Goal: Information Seeking & Learning: Find contact information

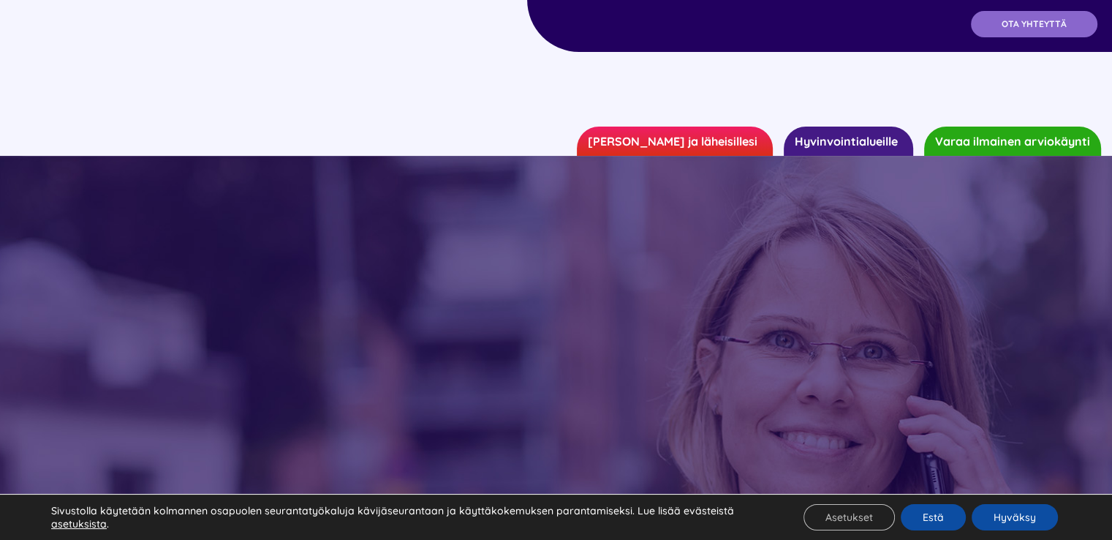
scroll to position [208, 0]
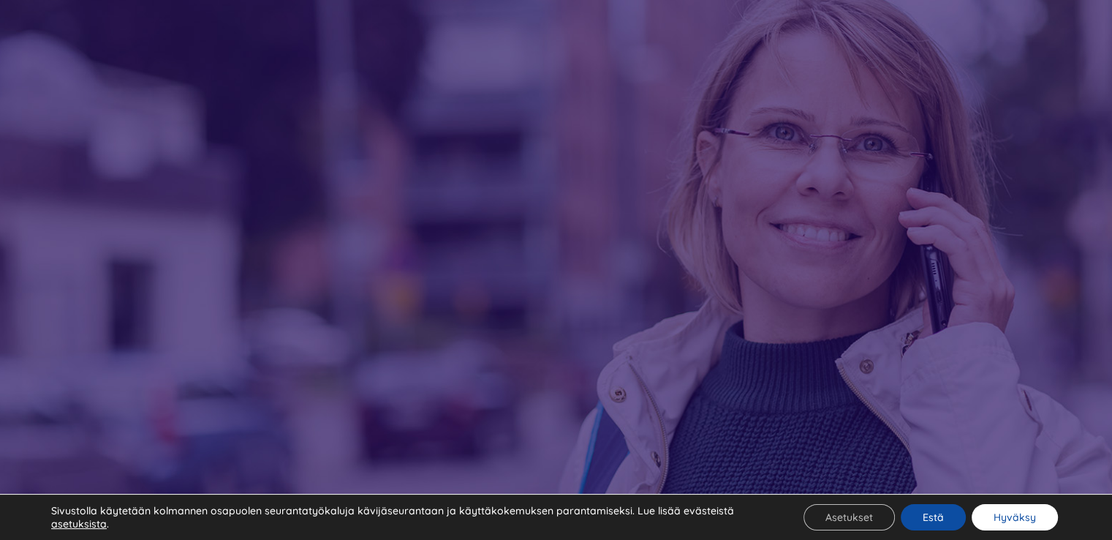
click at [993, 510] on button "Hyväksy" at bounding box center [1015, 517] width 86 height 26
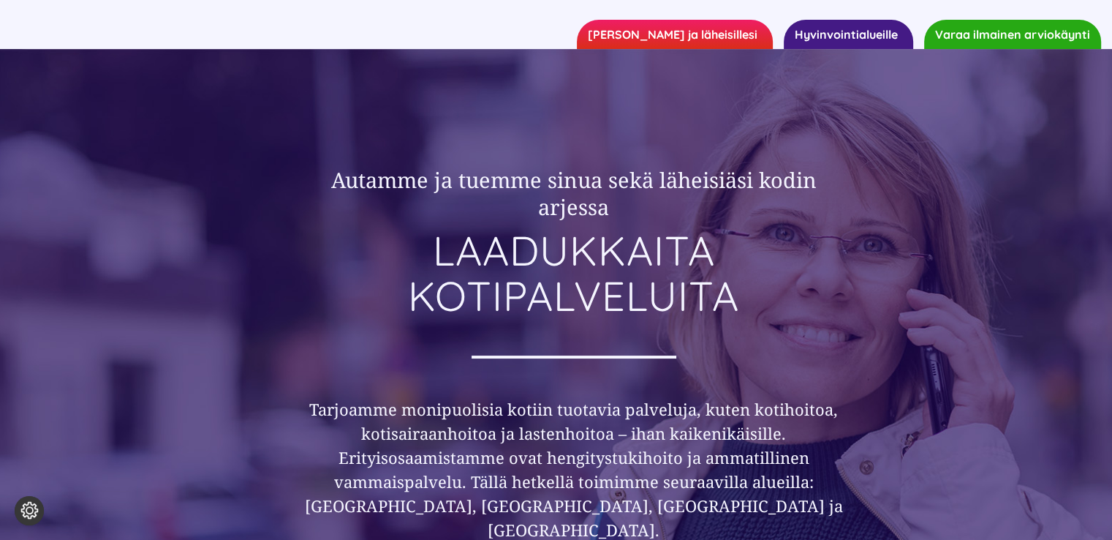
scroll to position [0, 0]
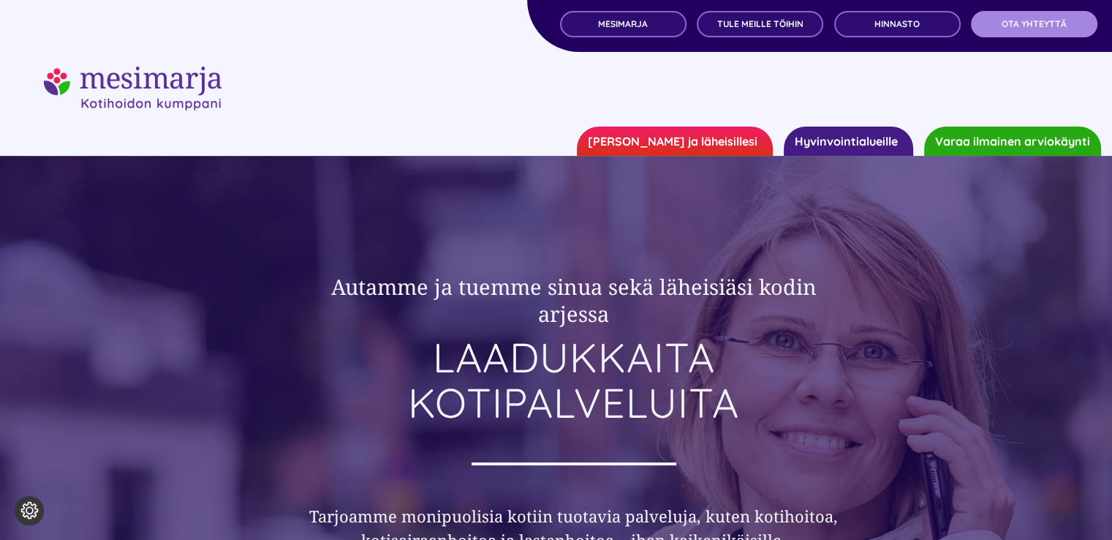
click at [1003, 29] on span "OTA YHTEYTTÄ" at bounding box center [1034, 24] width 65 height 10
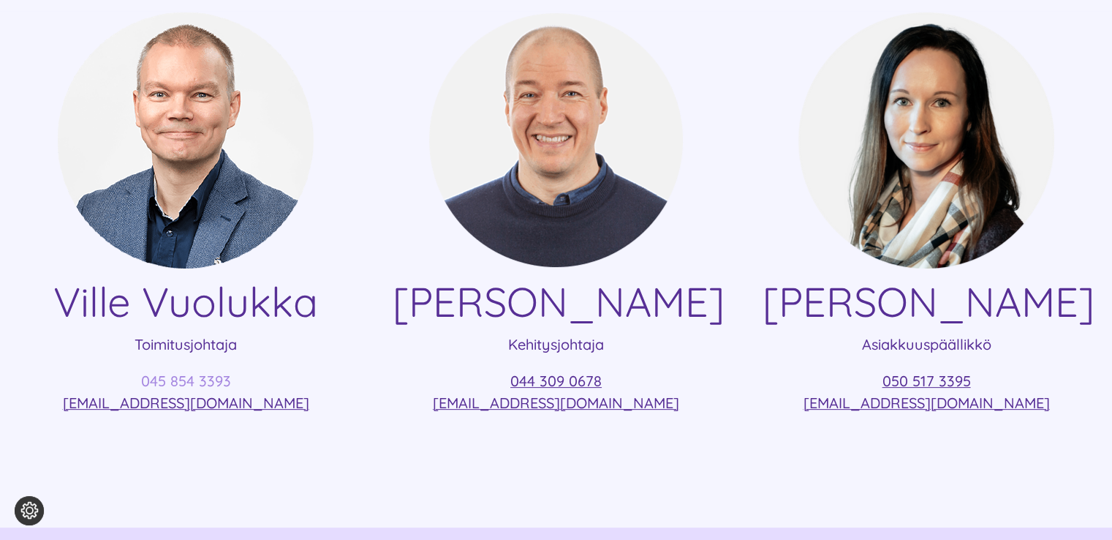
scroll to position [363, 0]
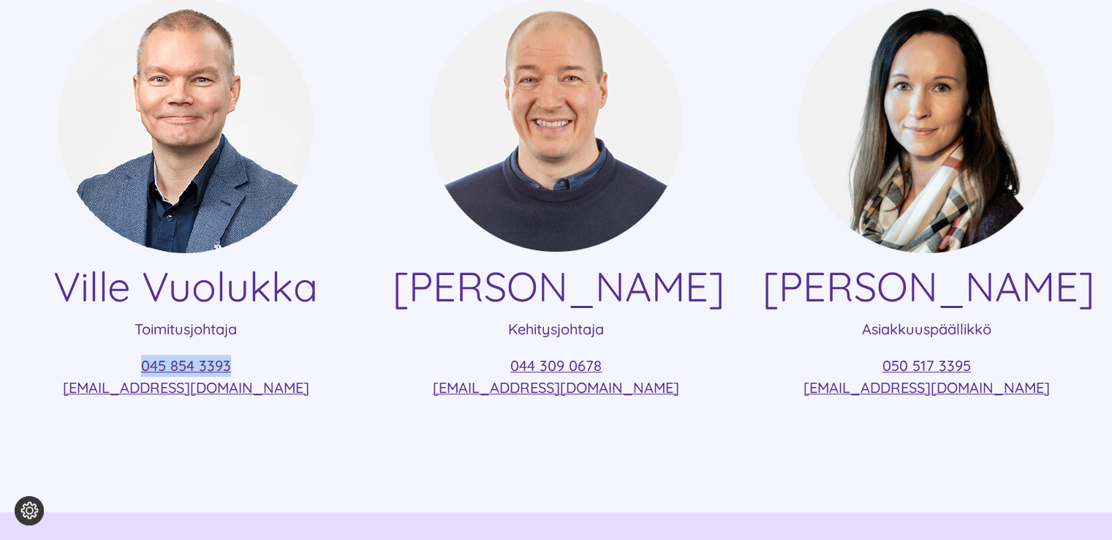
drag, startPoint x: 255, startPoint y: 356, endPoint x: 117, endPoint y: 366, distance: 138.6
click at [117, 366] on p "045 854 3393 [EMAIL_ADDRESS][DOMAIN_NAME]" at bounding box center [186, 377] width 328 height 44
copy link "045 854 3393"
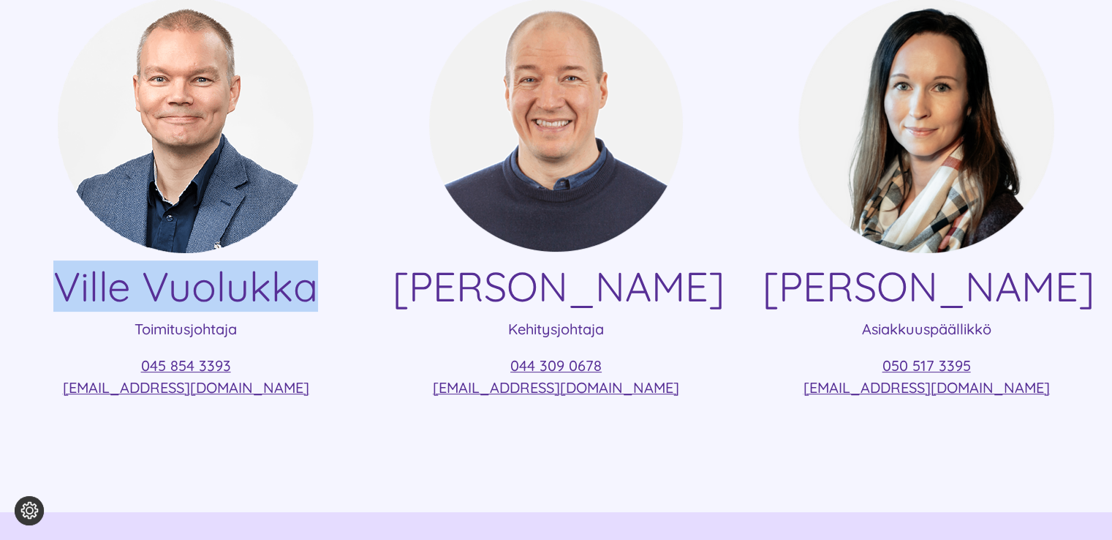
drag, startPoint x: 323, startPoint y: 287, endPoint x: 53, endPoint y: 296, distance: 270.1
click at [53, 296] on h4 "Ville Vuolukka" at bounding box center [186, 286] width 328 height 49
copy h4 "Ville Vuolukka"
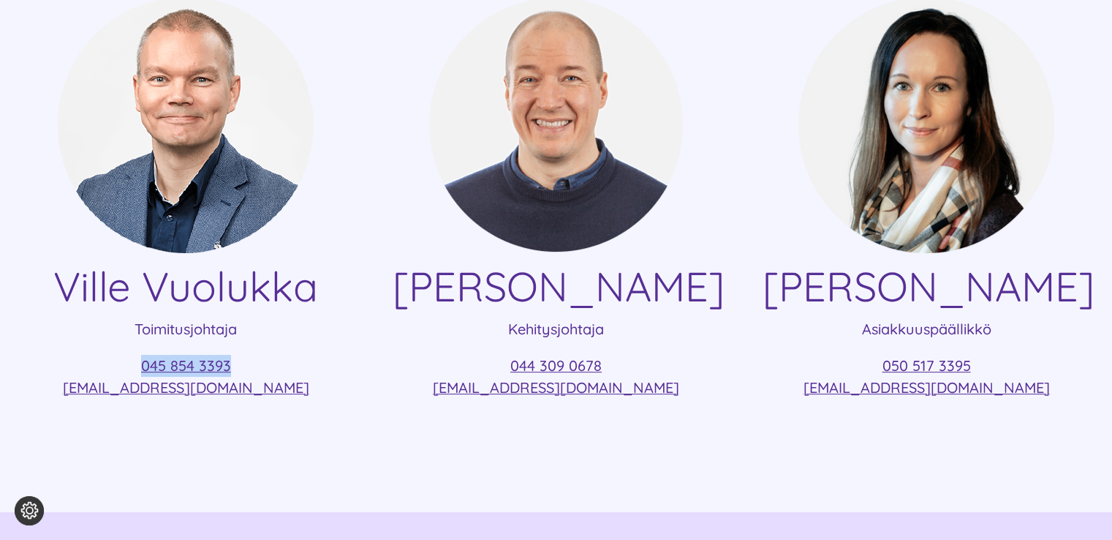
drag, startPoint x: 244, startPoint y: 368, endPoint x: 126, endPoint y: 375, distance: 118.0
click at [126, 375] on p "045 854 3393 [EMAIL_ADDRESS][DOMAIN_NAME]" at bounding box center [186, 377] width 328 height 44
copy link "045 854 3393"
drag, startPoint x: 293, startPoint y: 385, endPoint x: 38, endPoint y: 403, distance: 255.9
click at [38, 403] on div "[PERSON_NAME] Toimitusjohtaja 045 854 3393 [EMAIL_ADDRESS][DOMAIN_NAME]" at bounding box center [186, 205] width 328 height 418
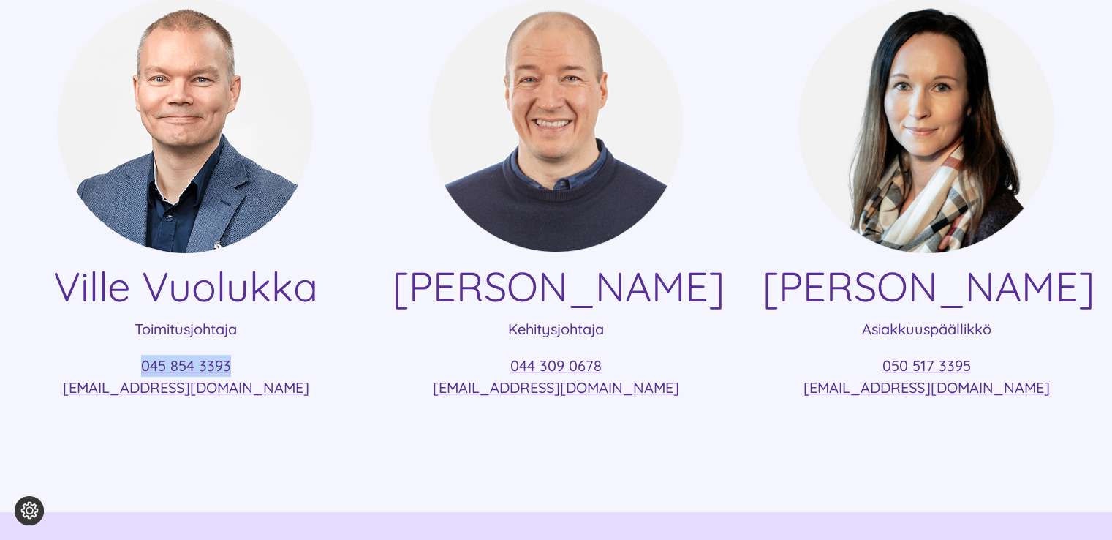
copy link "[EMAIL_ADDRESS][DOMAIN_NAME]"
